Goal: Information Seeking & Learning: Learn about a topic

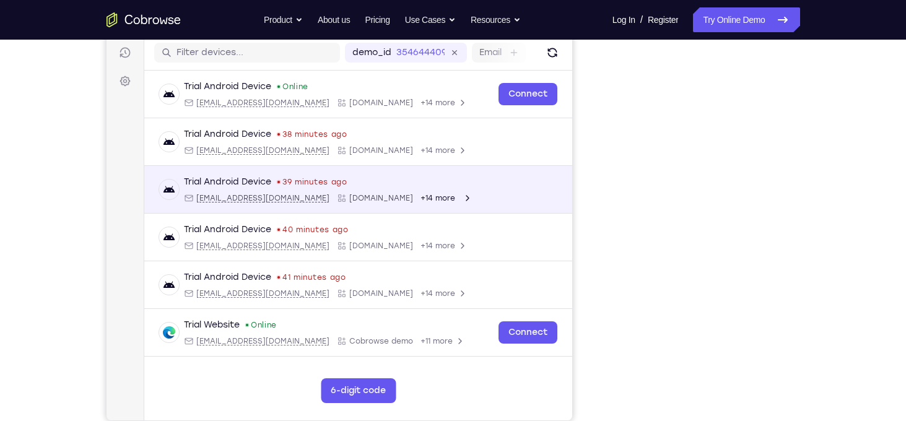
click at [540, 177] on div "Trial Android Device 39 minutes ago [EMAIL_ADDRESS][DOMAIN_NAME] [DOMAIN_NAME] …" at bounding box center [358, 189] width 398 height 27
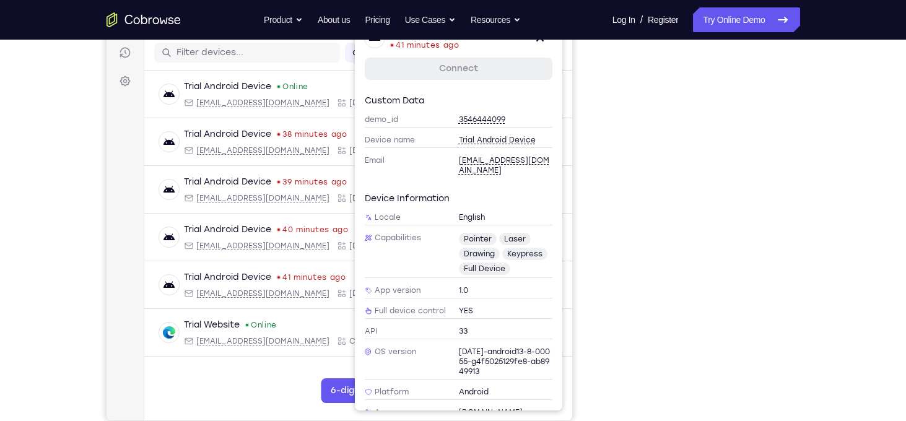
click at [0, 0] on div at bounding box center [0, 0] width 0 height 0
click at [582, 121] on div "Your Support Agent Your Customer Web iOS Android" at bounding box center [454, 192] width 694 height 458
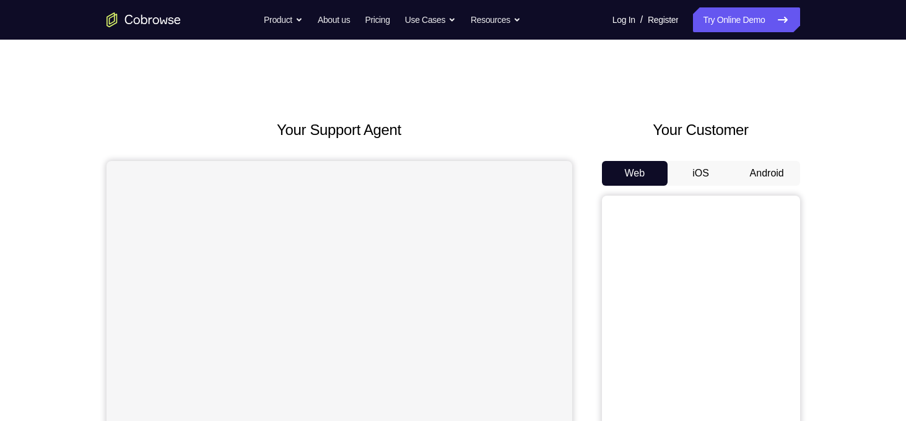
click at [764, 177] on button "Android" at bounding box center [767, 173] width 66 height 25
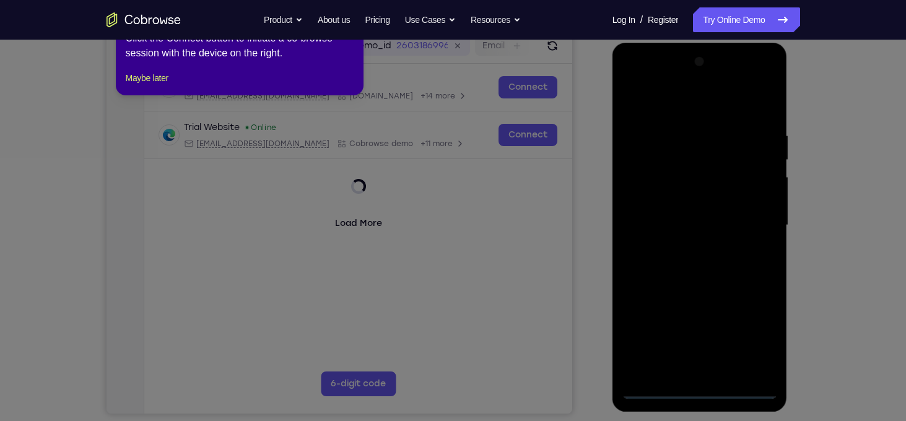
click at [360, 173] on icon at bounding box center [457, 207] width 915 height 427
click at [154, 95] on div "1 of 8 × Click the Connect button to initiate a co-browse session with the devi…" at bounding box center [240, 47] width 248 height 97
click at [168, 85] on button "Maybe later" at bounding box center [147, 78] width 43 height 15
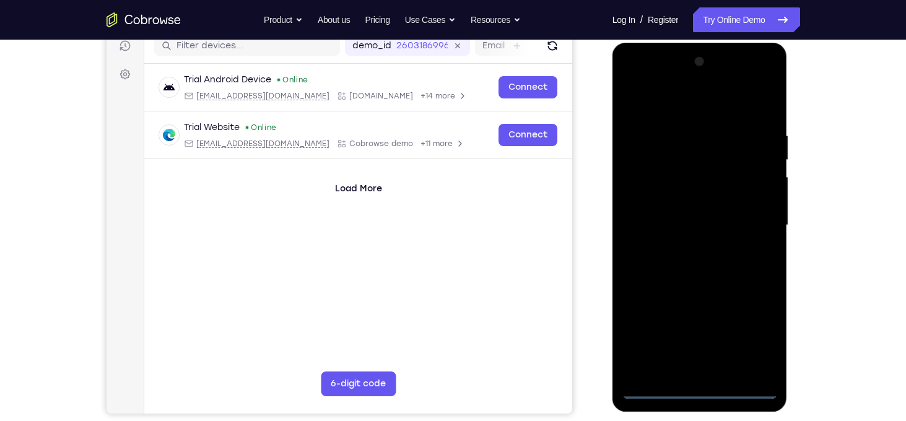
click at [693, 389] on div at bounding box center [700, 225] width 156 height 347
click at [764, 343] on div at bounding box center [700, 225] width 156 height 347
click at [642, 100] on div at bounding box center [700, 225] width 156 height 347
click at [730, 214] on div at bounding box center [700, 225] width 156 height 347
click at [697, 140] on div at bounding box center [700, 225] width 156 height 347
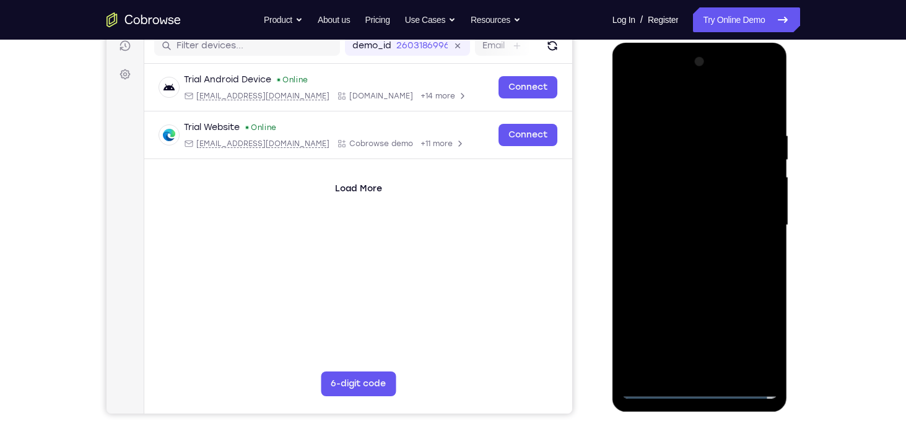
click at [747, 216] on div at bounding box center [700, 225] width 156 height 347
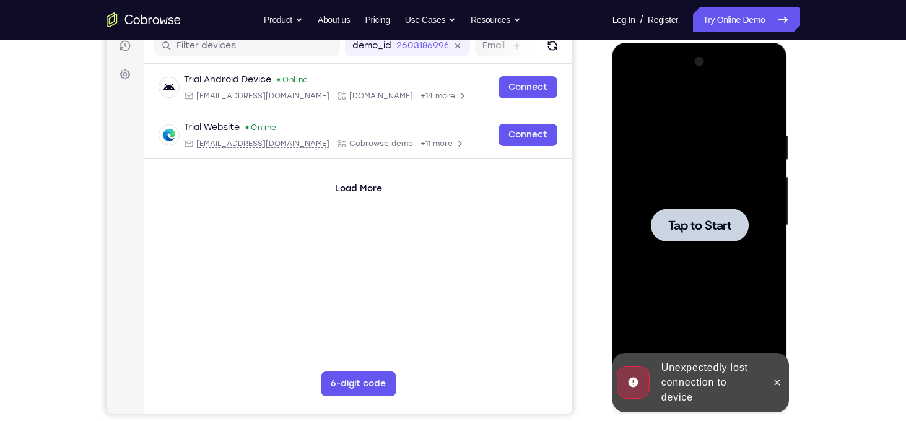
click at [707, 331] on div at bounding box center [700, 225] width 156 height 347
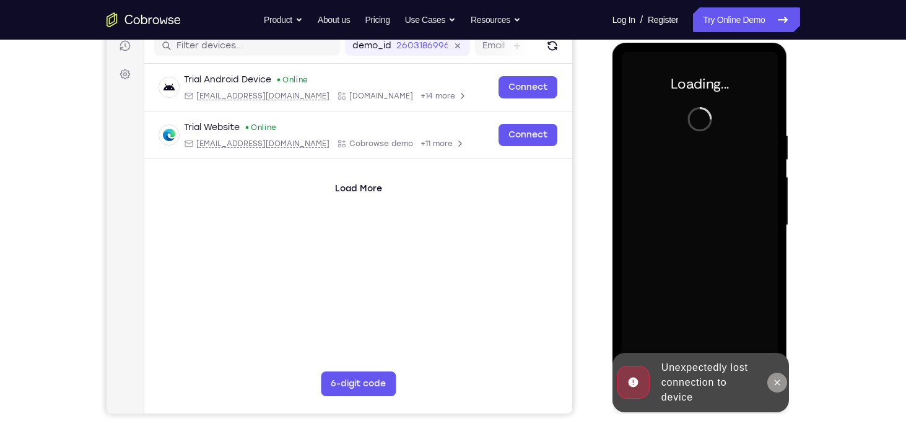
click at [775, 385] on icon at bounding box center [777, 383] width 10 height 10
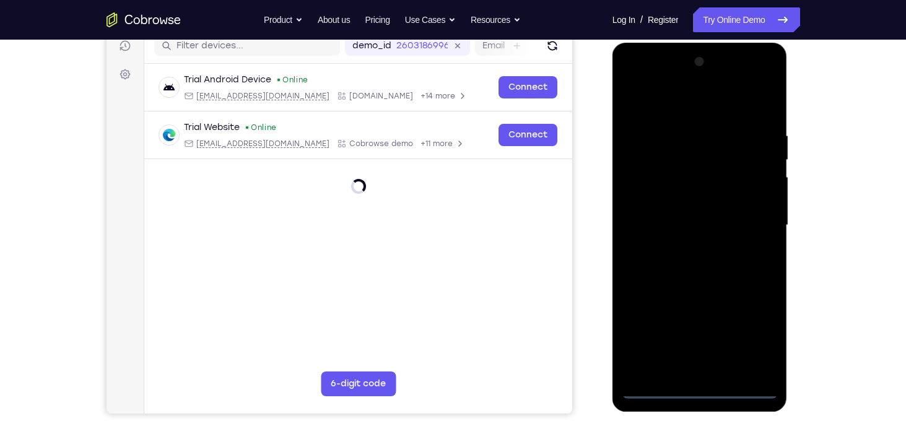
click at [697, 391] on div at bounding box center [700, 225] width 156 height 347
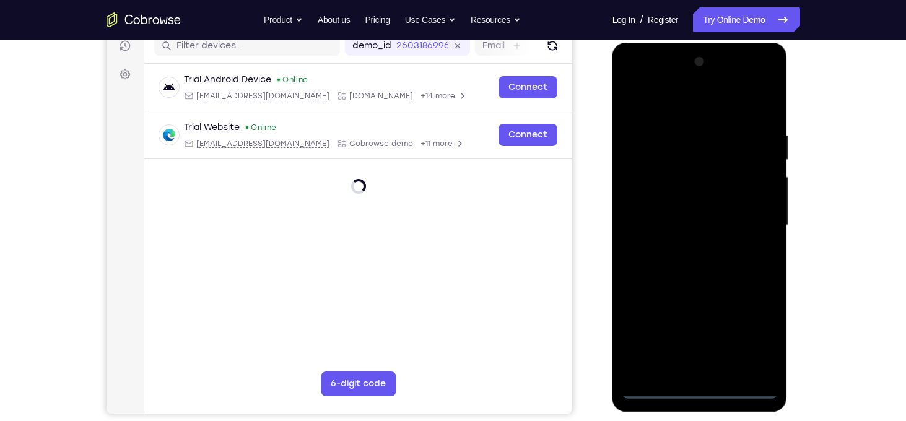
click at [697, 391] on div at bounding box center [700, 225] width 156 height 347
click at [761, 338] on div at bounding box center [700, 225] width 156 height 347
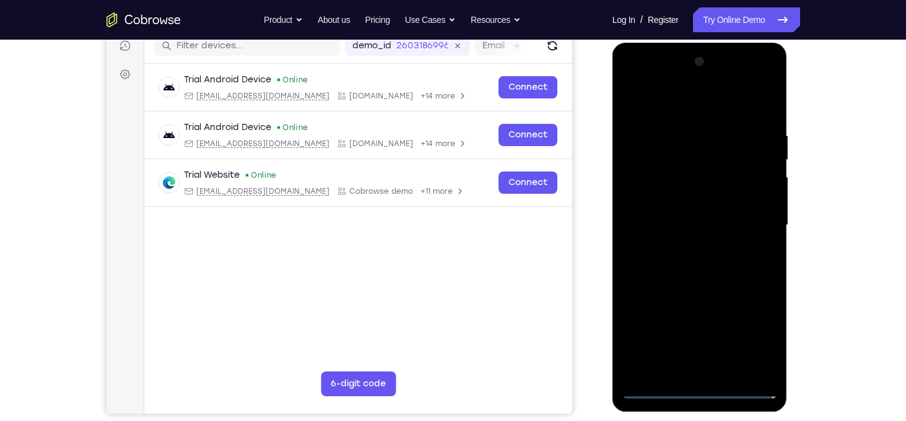
click at [628, 104] on div at bounding box center [700, 225] width 156 height 347
click at [748, 223] on div at bounding box center [700, 225] width 156 height 347
click at [692, 250] on div at bounding box center [700, 225] width 156 height 347
click at [689, 213] on div at bounding box center [700, 225] width 156 height 347
click at [689, 196] on div at bounding box center [700, 225] width 156 height 347
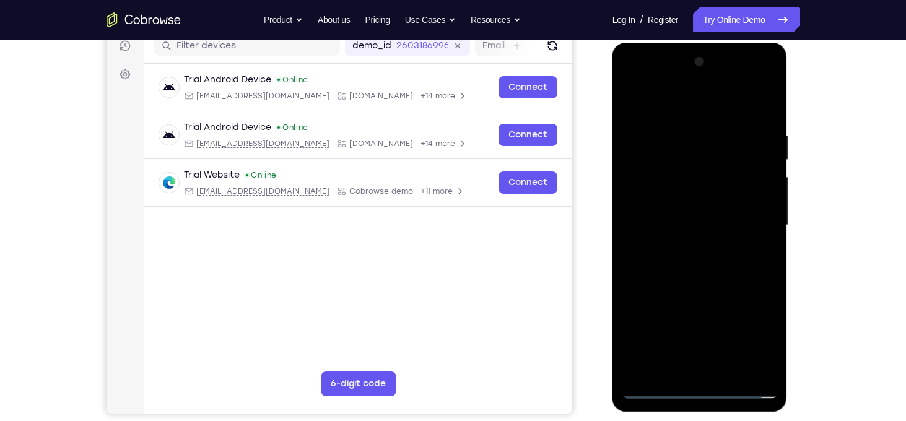
click at [680, 229] on div at bounding box center [700, 225] width 156 height 347
click at [699, 266] on div at bounding box center [700, 225] width 156 height 347
click at [679, 271] on div at bounding box center [700, 225] width 156 height 347
drag, startPoint x: 699, startPoint y: 315, endPoint x: 723, endPoint y: 267, distance: 53.5
click at [723, 267] on div at bounding box center [700, 225] width 156 height 347
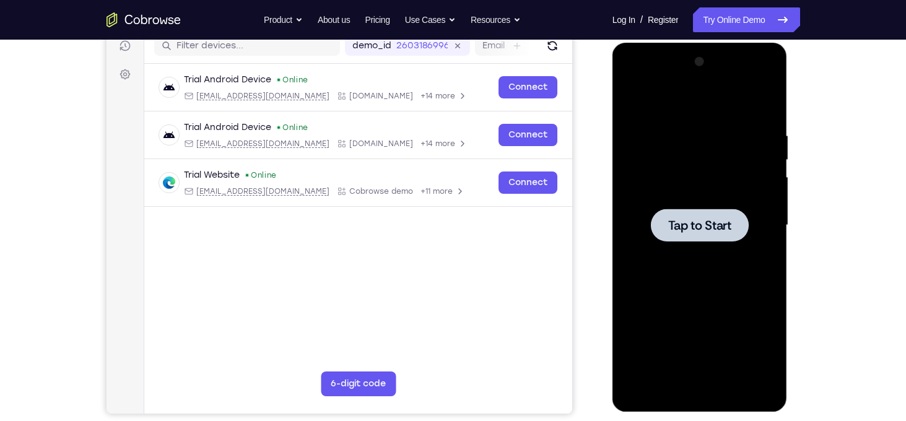
click at [644, 191] on div at bounding box center [700, 225] width 156 height 347
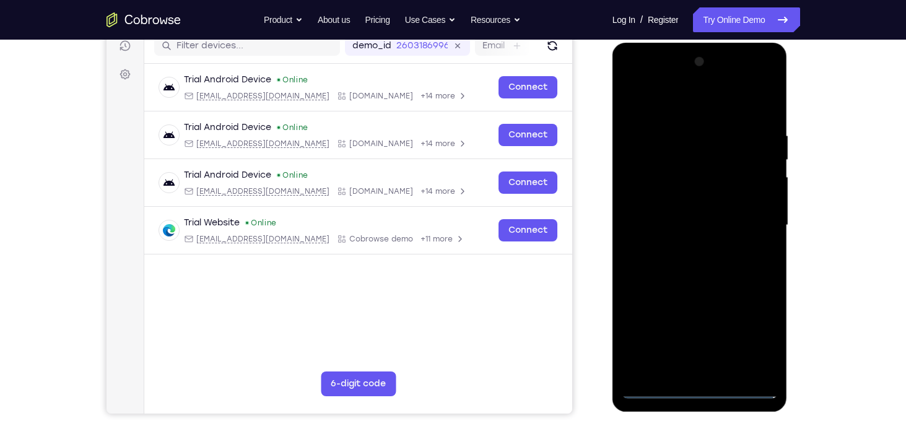
click at [699, 394] on div at bounding box center [700, 225] width 156 height 347
drag, startPoint x: 749, startPoint y: 333, endPoint x: 766, endPoint y: 341, distance: 18.6
click at [766, 341] on div at bounding box center [700, 225] width 156 height 347
click at [636, 105] on div at bounding box center [700, 225] width 156 height 347
click at [645, 105] on div at bounding box center [700, 225] width 156 height 347
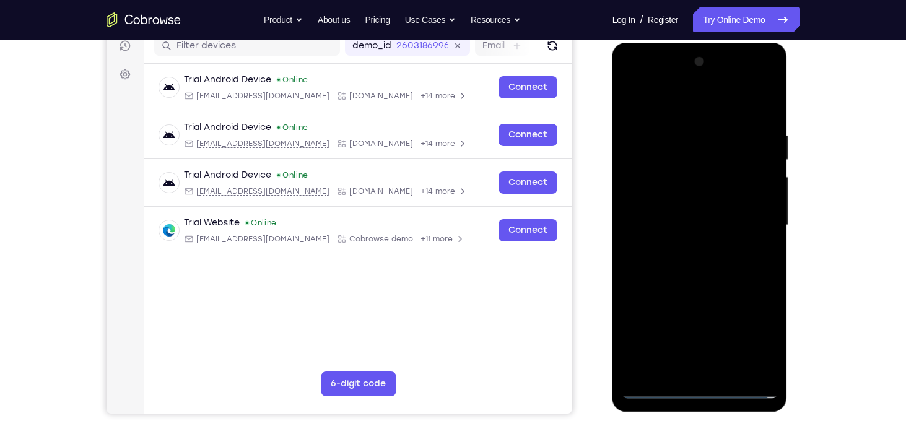
click at [761, 223] on div at bounding box center [700, 225] width 156 height 347
click at [749, 219] on div at bounding box center [700, 225] width 156 height 347
